Goal: Transaction & Acquisition: Purchase product/service

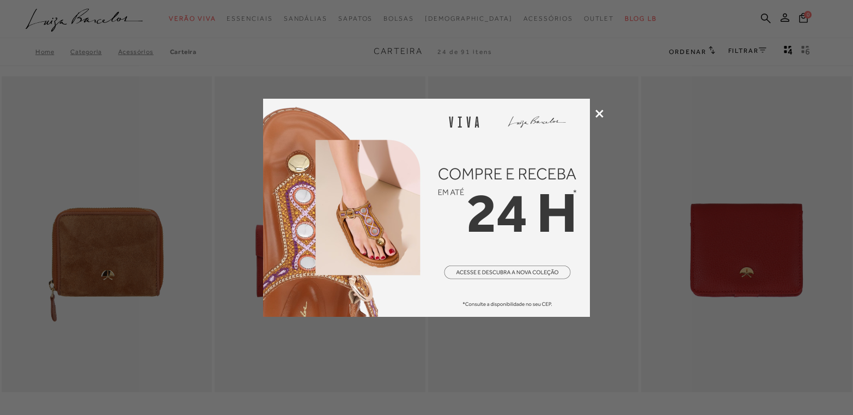
click at [602, 112] on icon at bounding box center [599, 113] width 8 height 8
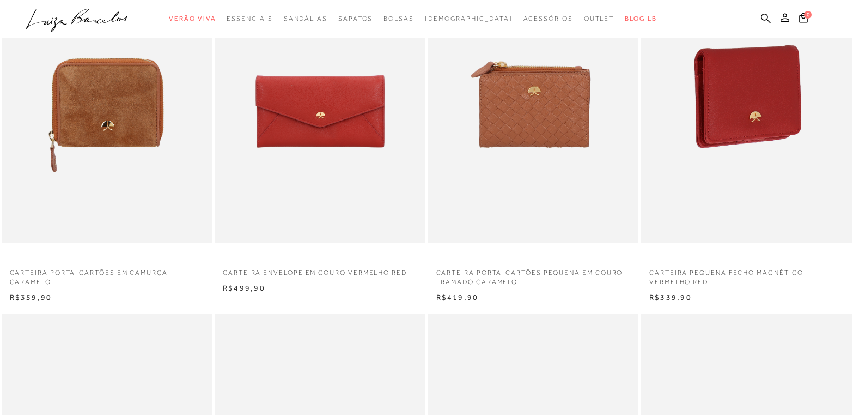
scroll to position [163, 0]
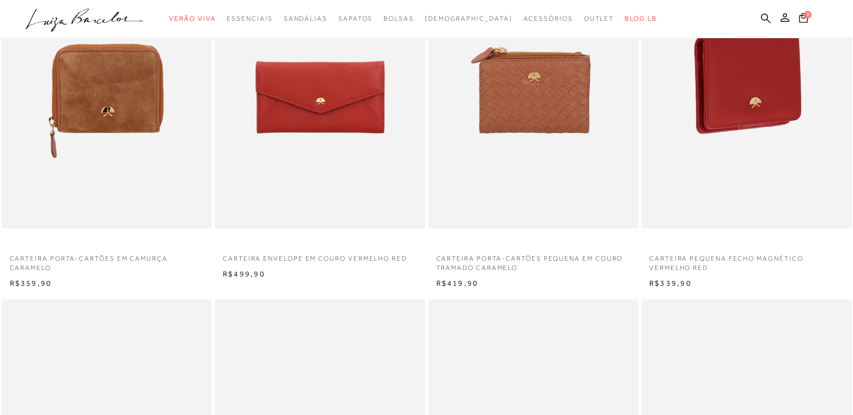
click at [738, 99] on img at bounding box center [747, 71] width 210 height 316
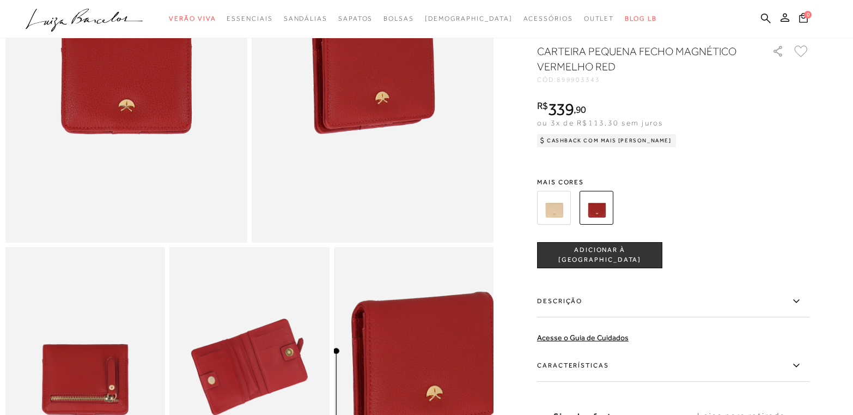
scroll to position [327, 0]
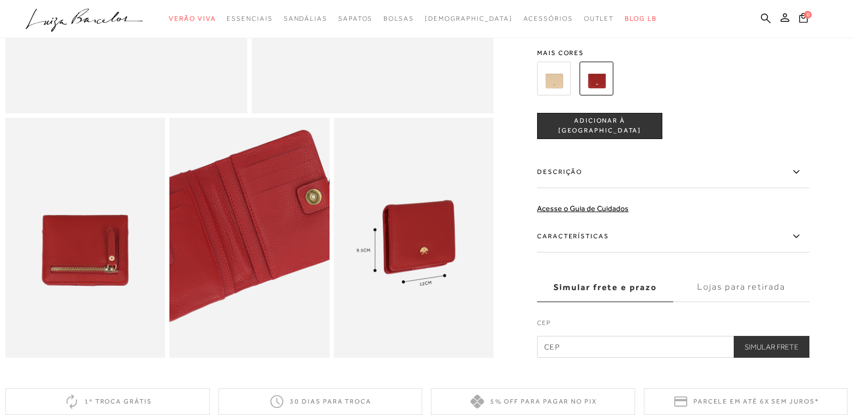
click at [265, 257] on img at bounding box center [235, 225] width 320 height 479
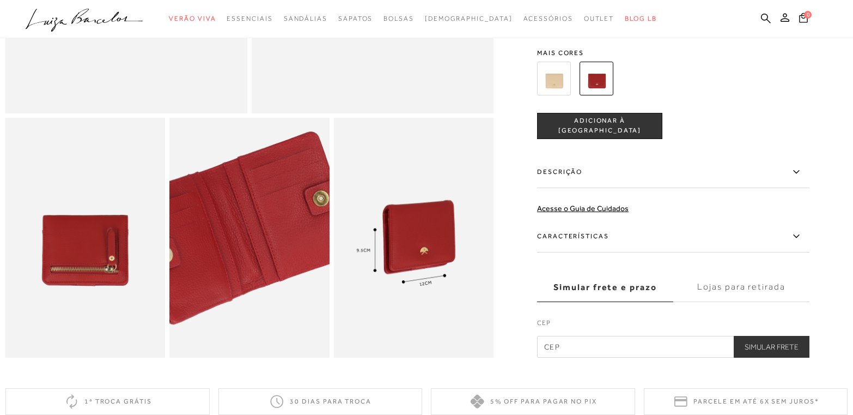
click at [257, 255] on img at bounding box center [242, 227] width 320 height 479
click at [257, 255] on img at bounding box center [243, 228] width 320 height 479
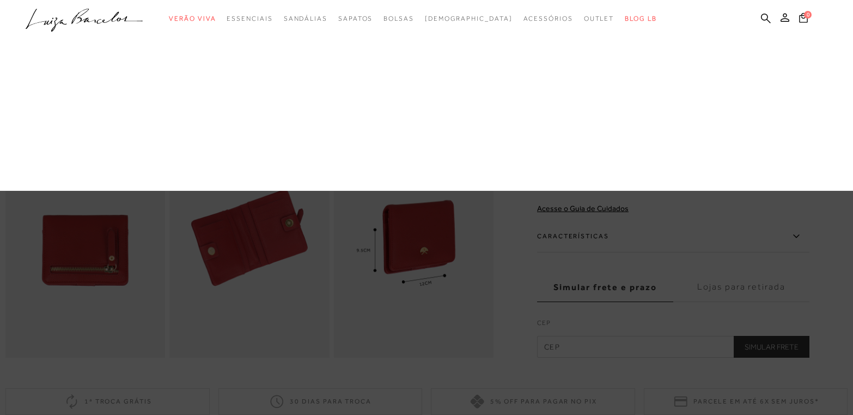
click at [0, 0] on link "Carteira" at bounding box center [0, 0] width 0 height 0
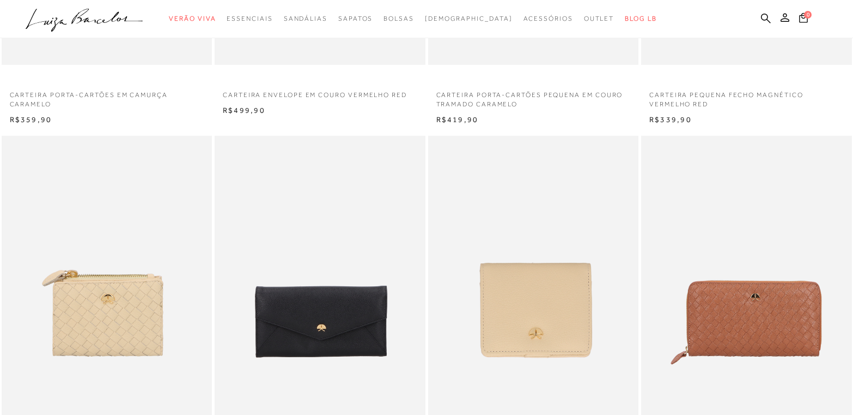
scroll to position [163, 0]
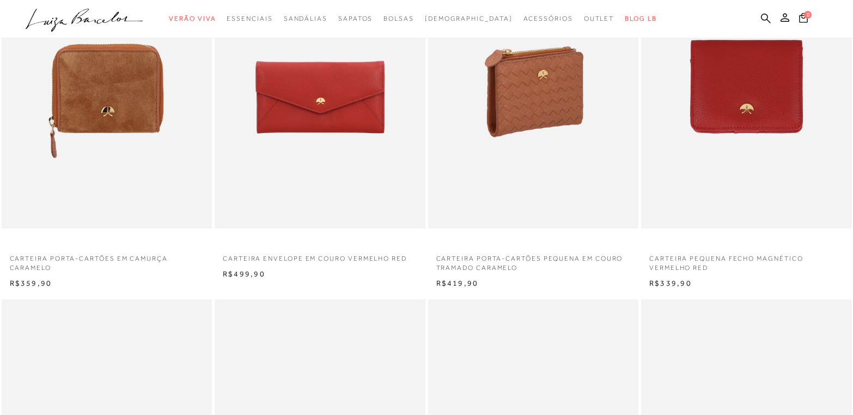
click at [541, 94] on img at bounding box center [534, 71] width 210 height 316
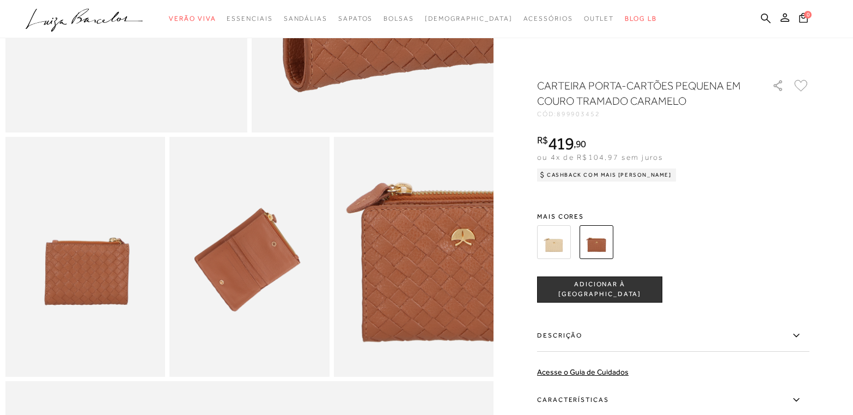
scroll to position [327, 0]
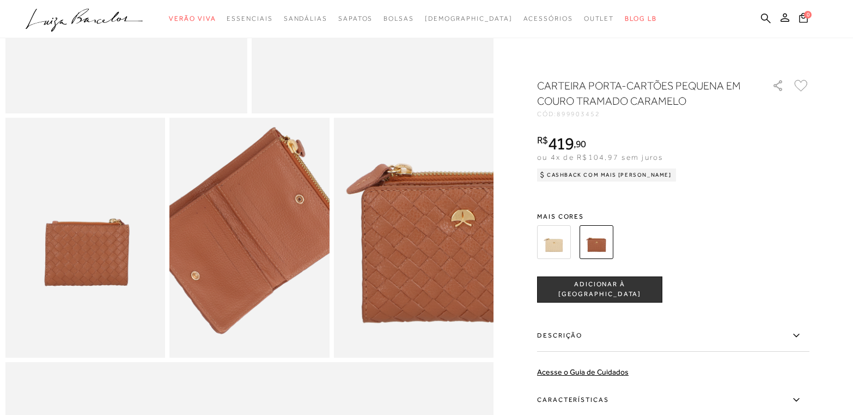
click at [248, 259] on img at bounding box center [252, 224] width 320 height 479
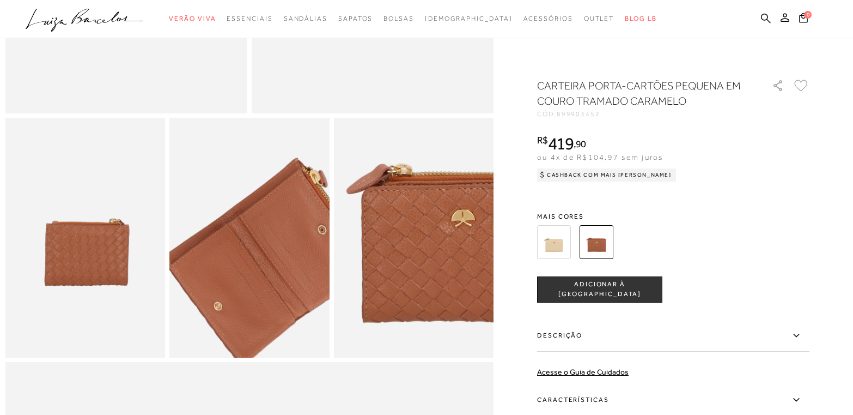
click at [225, 228] on img at bounding box center [274, 254] width 320 height 479
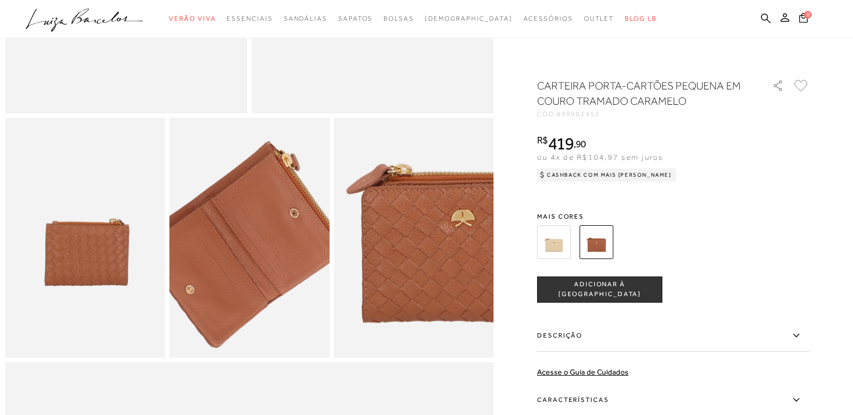
click at [253, 245] on img at bounding box center [246, 238] width 320 height 479
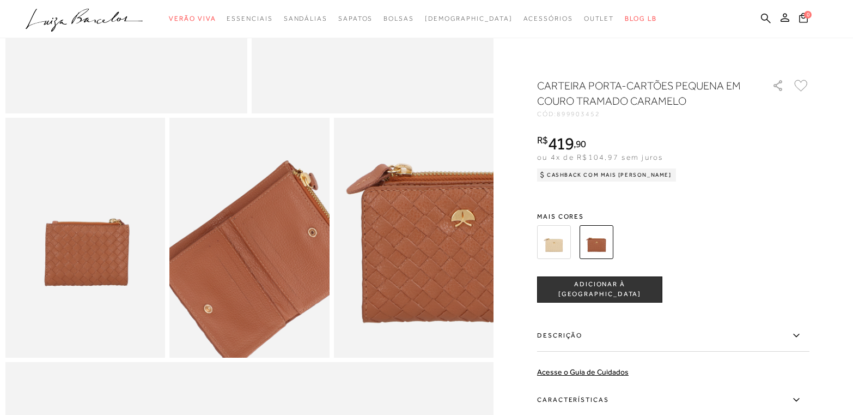
click at [236, 225] on img at bounding box center [264, 257] width 320 height 479
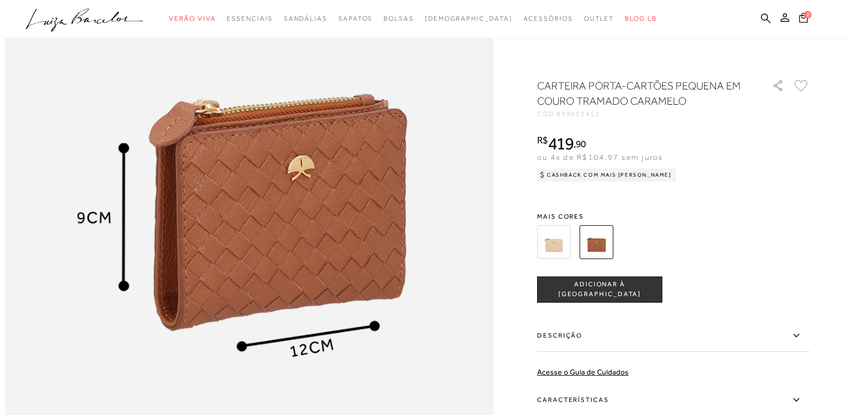
scroll to position [872, 0]
